Goal: Transaction & Acquisition: Purchase product/service

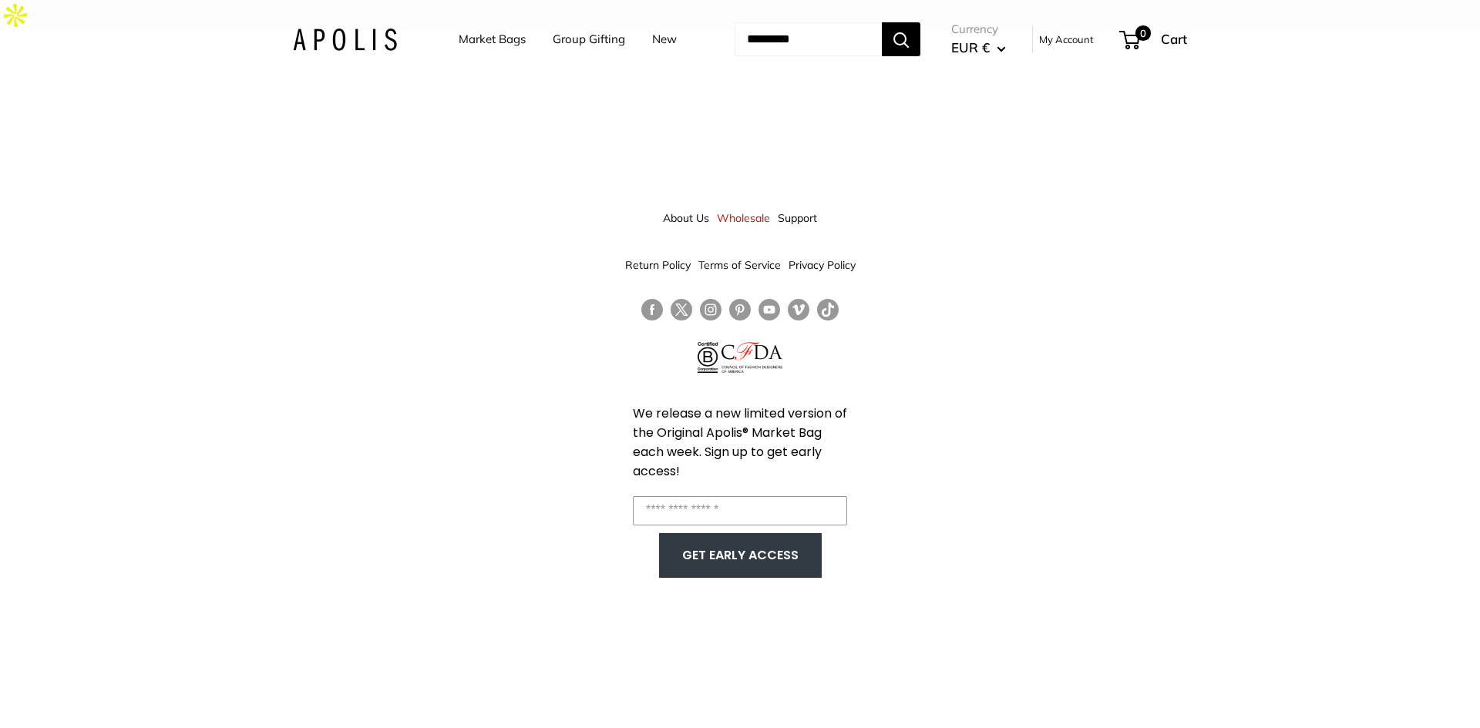
click at [459, 42] on link "Market Bags" at bounding box center [492, 40] width 67 height 22
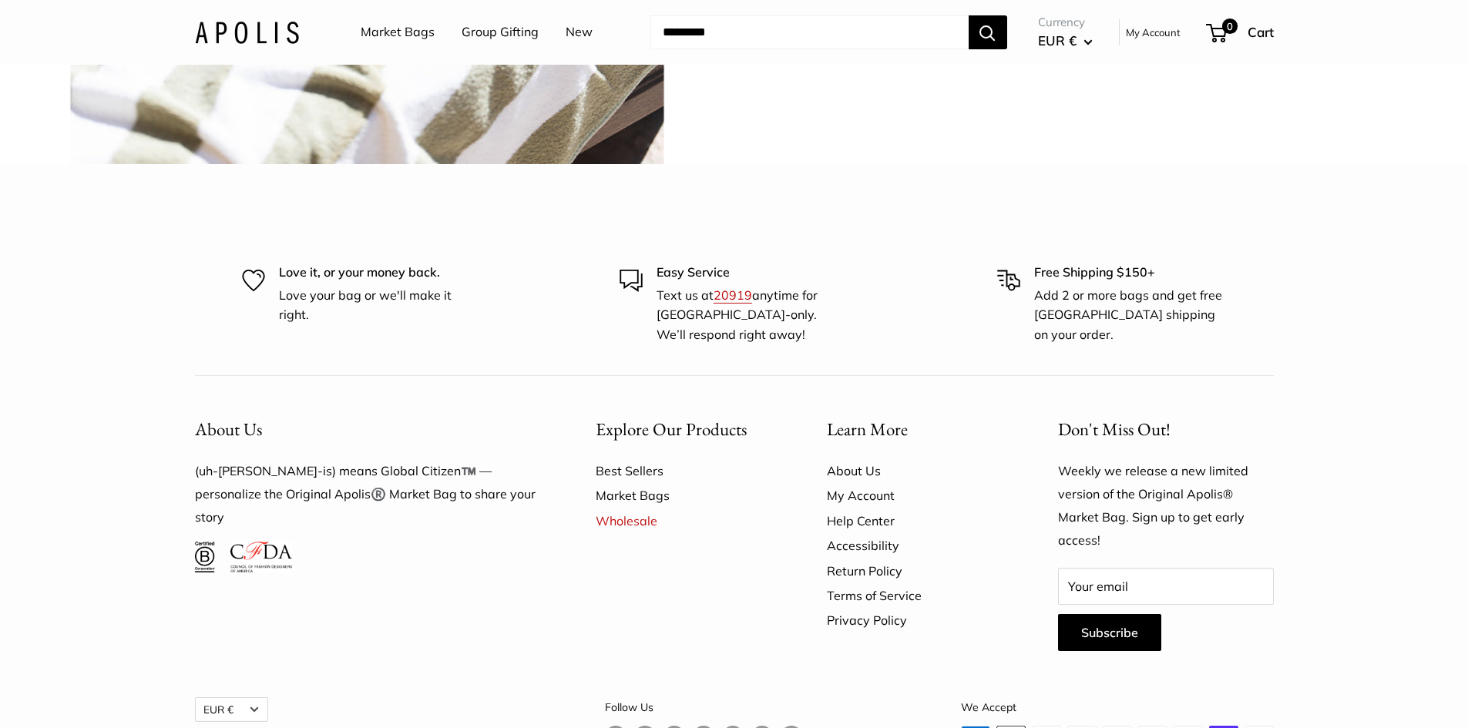
scroll to position [4145, 0]
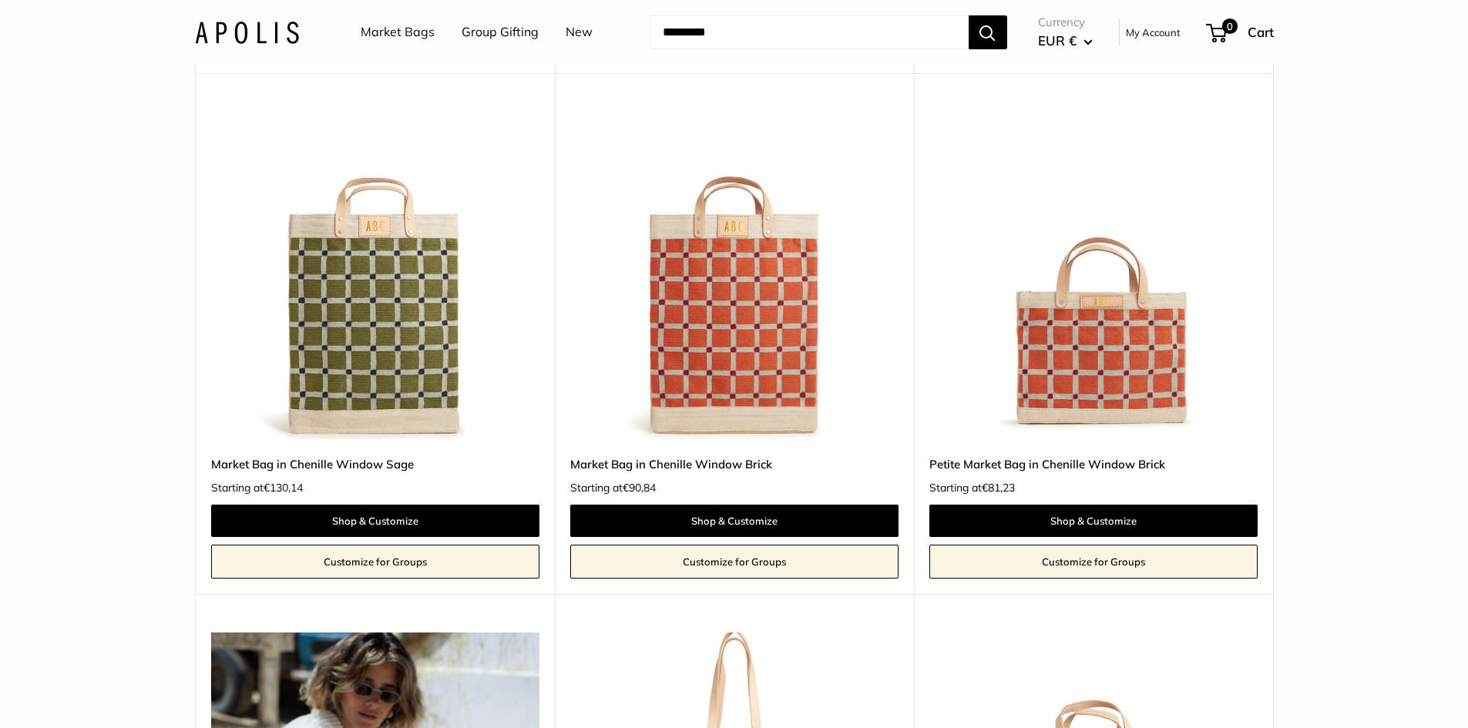
scroll to position [5983, 0]
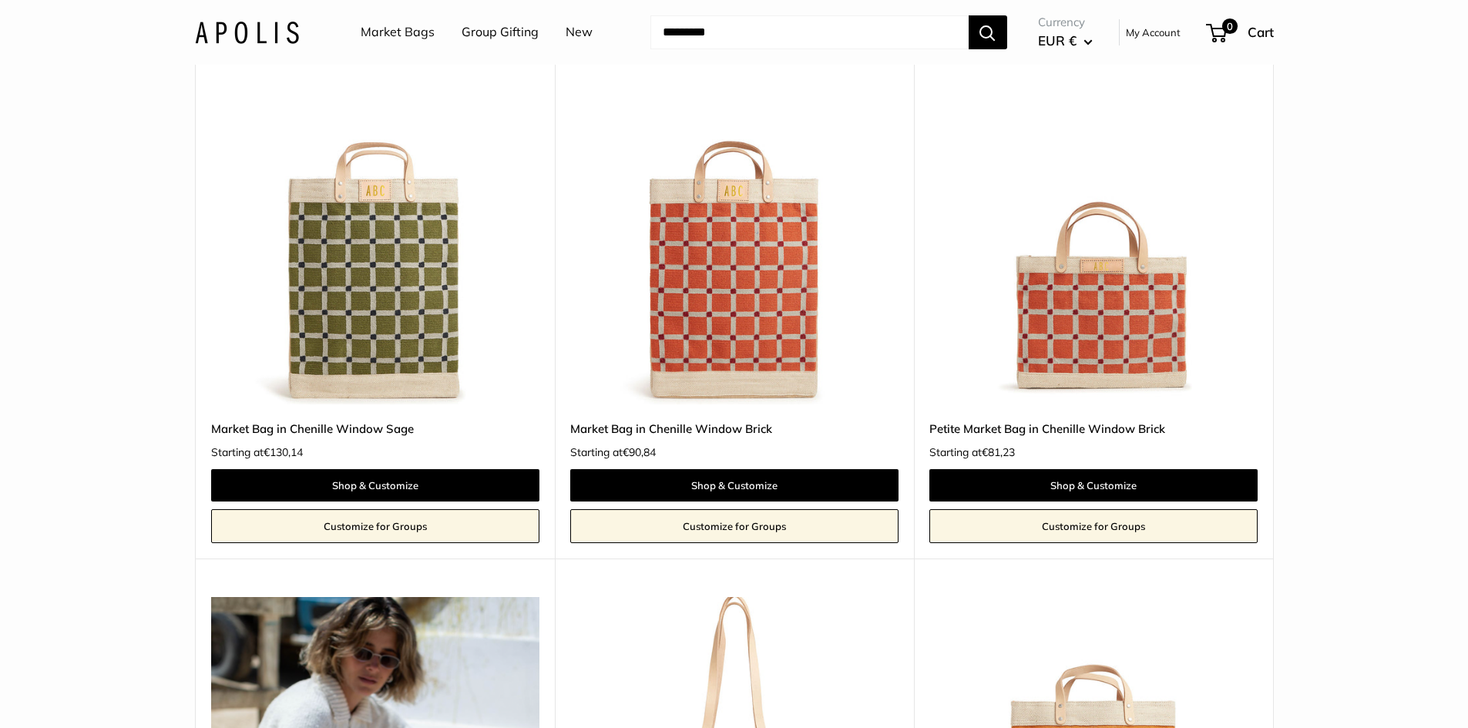
drag, startPoint x: 1472, startPoint y: 39, endPoint x: 1479, endPoint y: 431, distance: 391.6
click at [0, 0] on img at bounding box center [0, 0] width 0 height 0
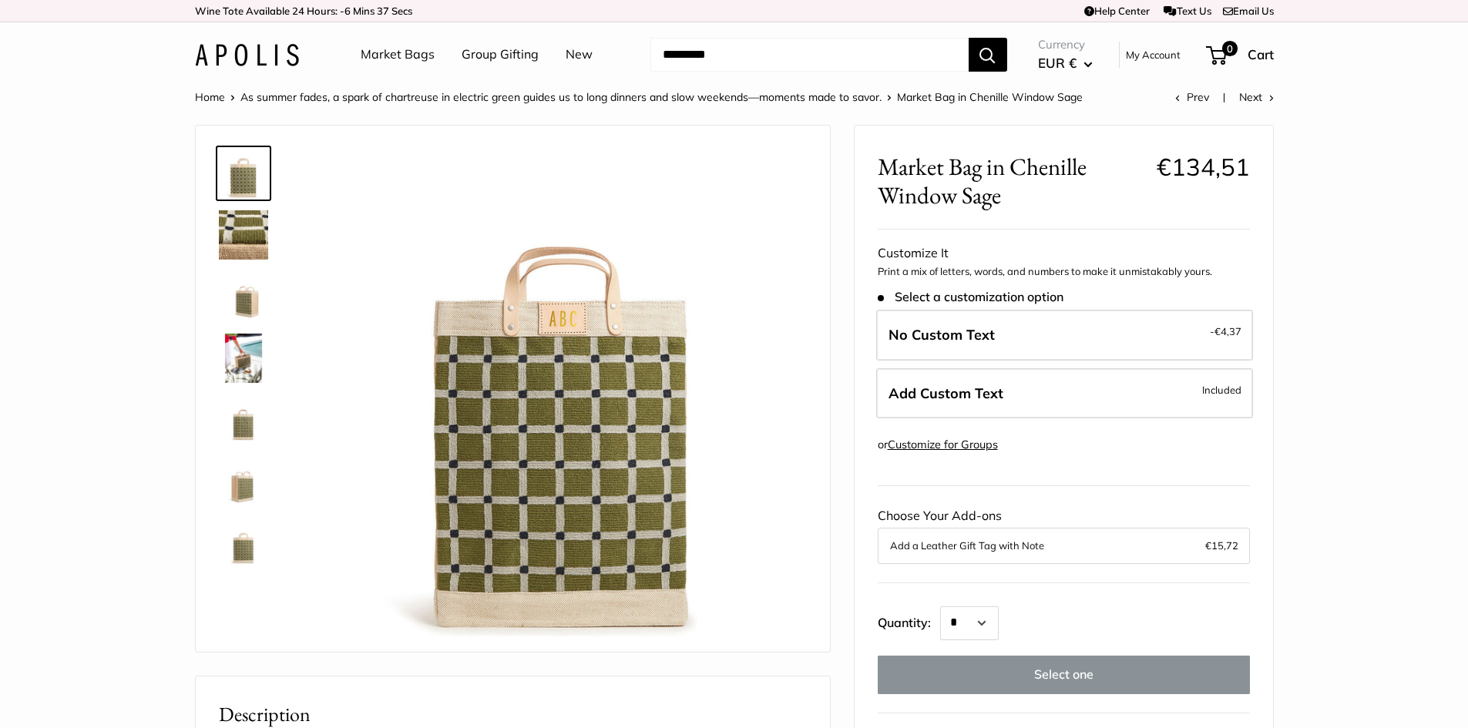
click at [241, 241] on img at bounding box center [243, 234] width 49 height 49
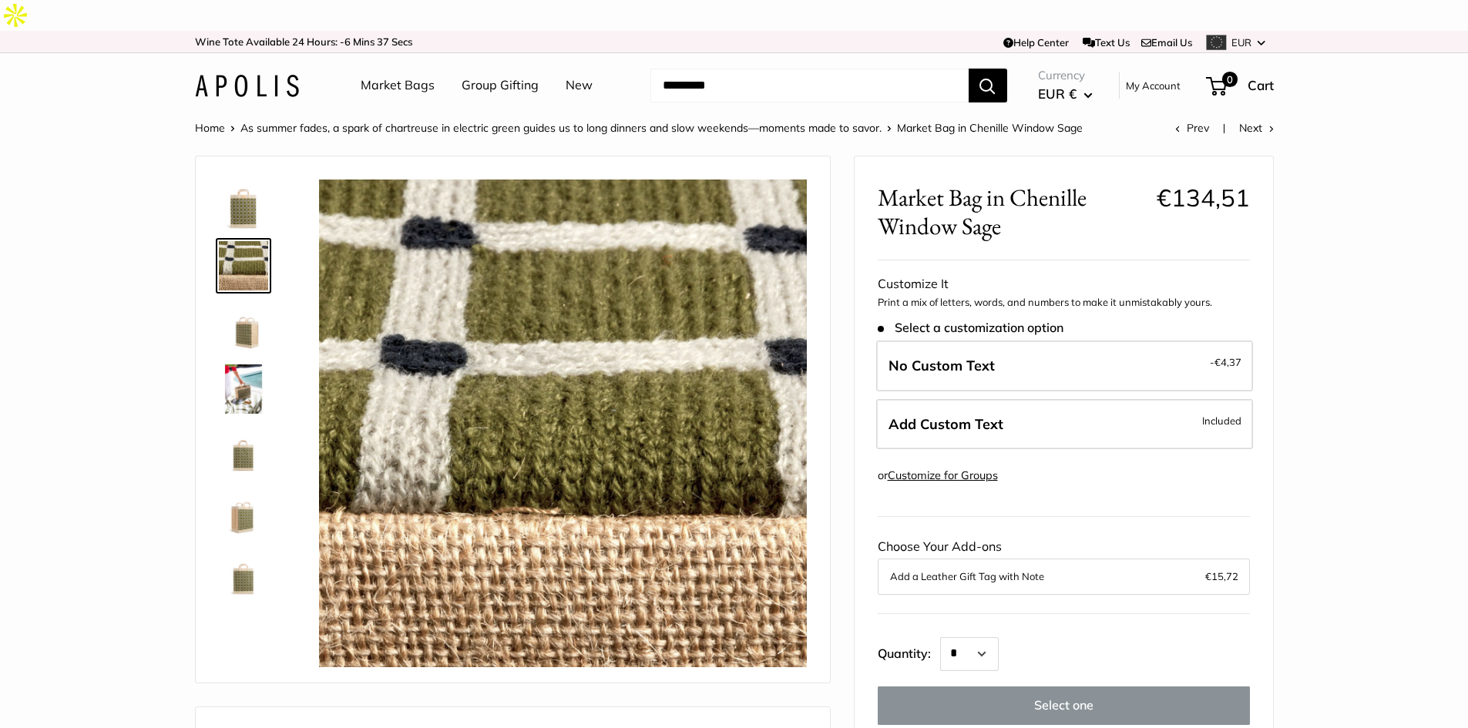
click at [253, 304] on img at bounding box center [243, 327] width 49 height 49
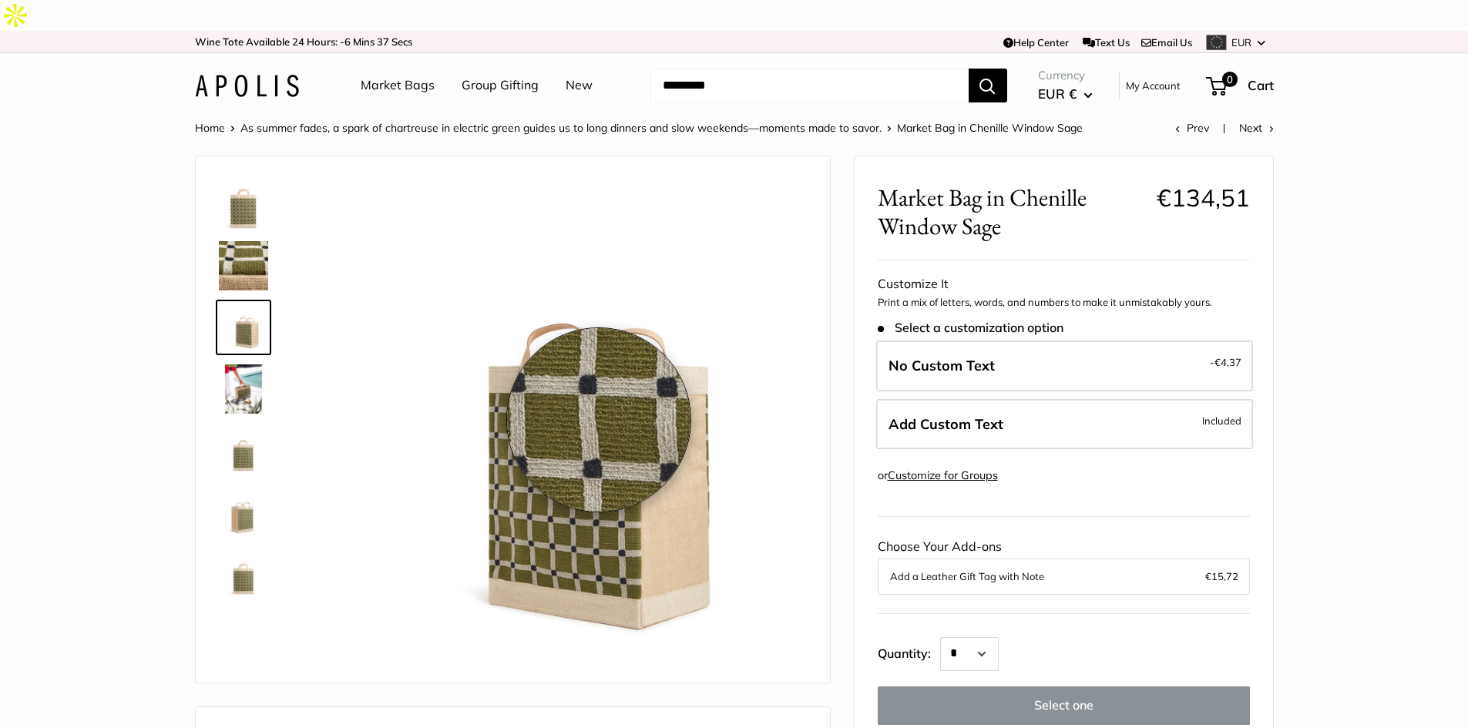
click at [599, 420] on img at bounding box center [563, 424] width 488 height 488
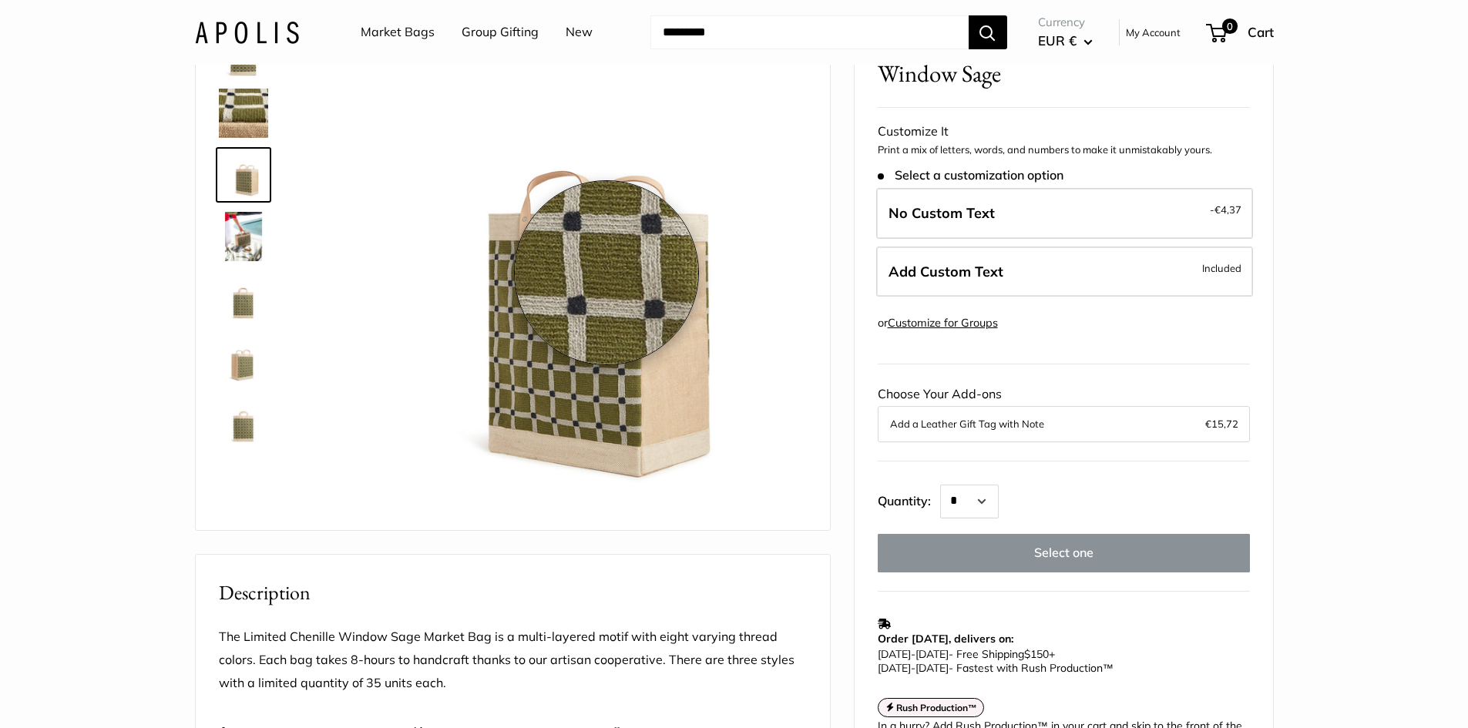
click at [607, 273] on img at bounding box center [563, 271] width 488 height 488
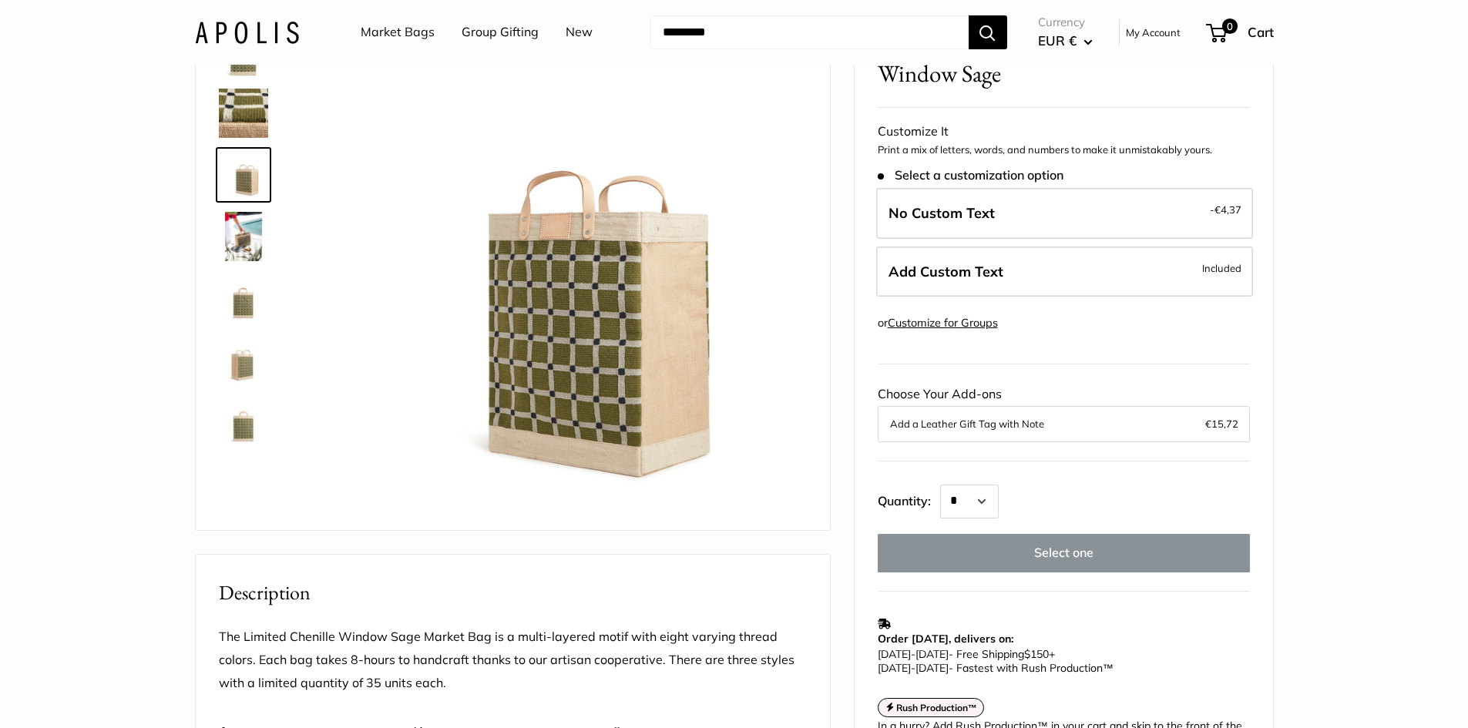
click at [234, 215] on img at bounding box center [243, 236] width 49 height 49
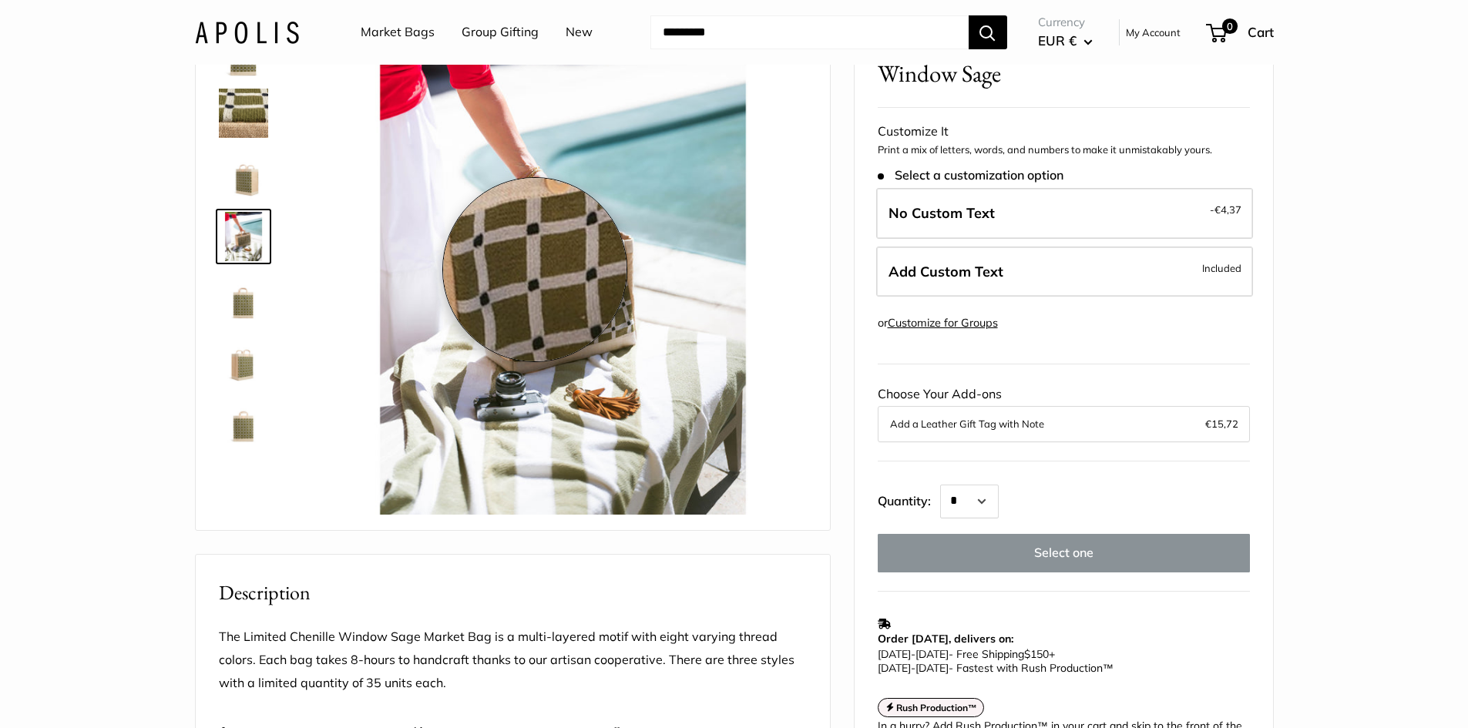
click at [535, 270] on img at bounding box center [563, 271] width 488 height 488
